Goal: Find specific page/section: Find specific page/section

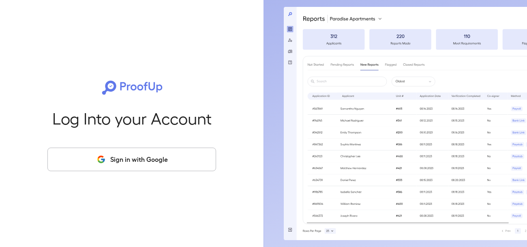
click at [176, 160] on button "Sign in with Google" at bounding box center [131, 160] width 169 height 24
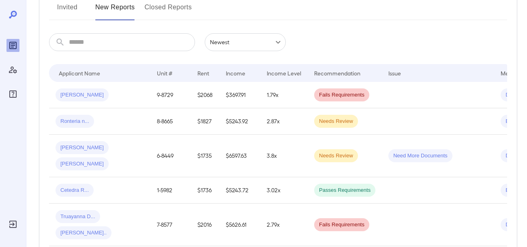
scroll to position [129, 0]
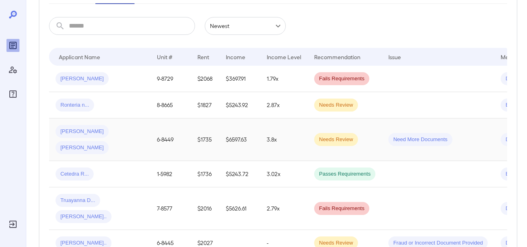
click at [88, 131] on span "[PERSON_NAME]" at bounding box center [82, 132] width 53 height 8
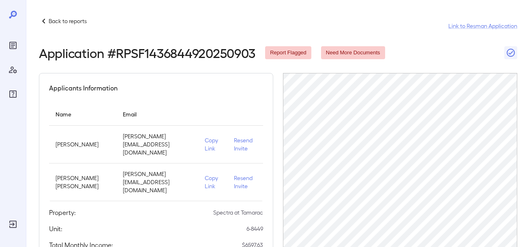
click at [43, 20] on icon at bounding box center [44, 21] width 10 height 10
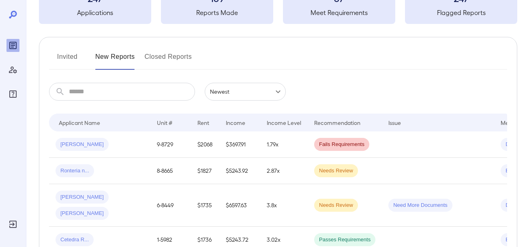
scroll to position [64, 0]
click at [84, 171] on span "Ronteria n..." at bounding box center [75, 170] width 39 height 8
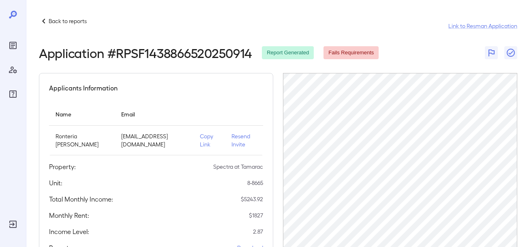
click at [47, 20] on icon at bounding box center [44, 21] width 10 height 10
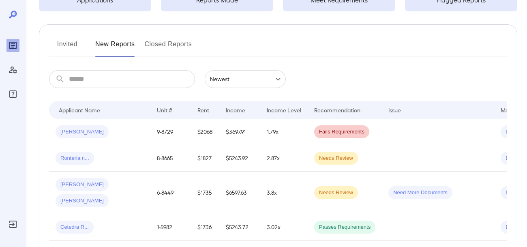
scroll to position [81, 0]
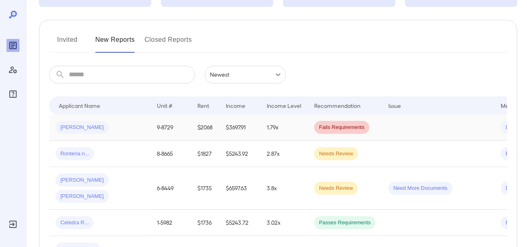
click at [75, 127] on span "[PERSON_NAME]" at bounding box center [82, 128] width 53 height 8
